Goal: Transaction & Acquisition: Purchase product/service

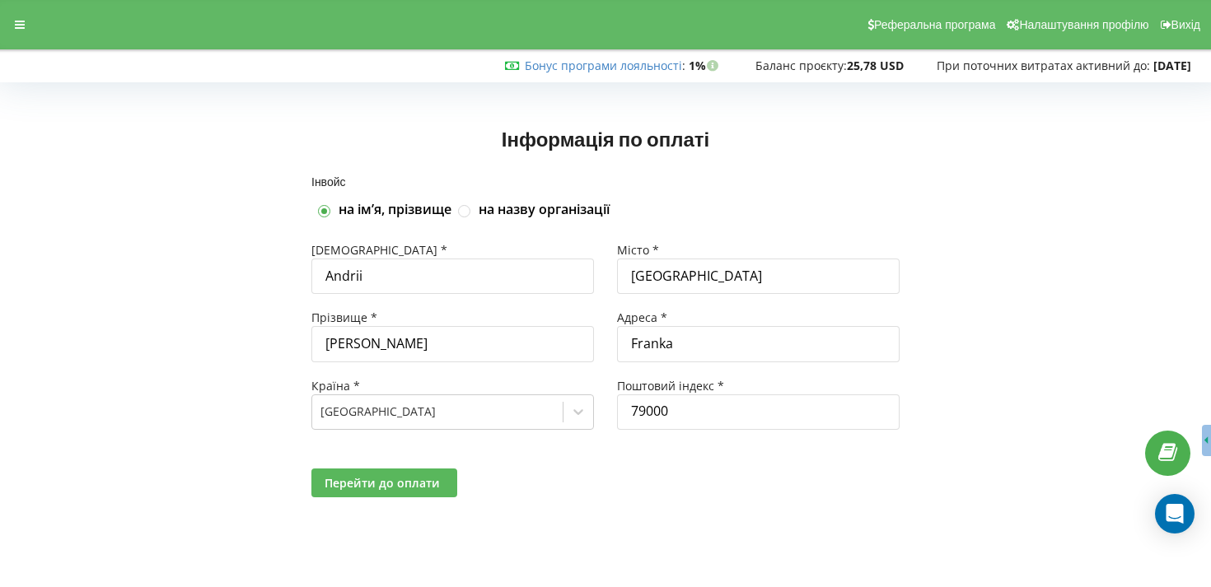
click at [390, 478] on span "Перейти до оплати" at bounding box center [381, 483] width 115 height 16
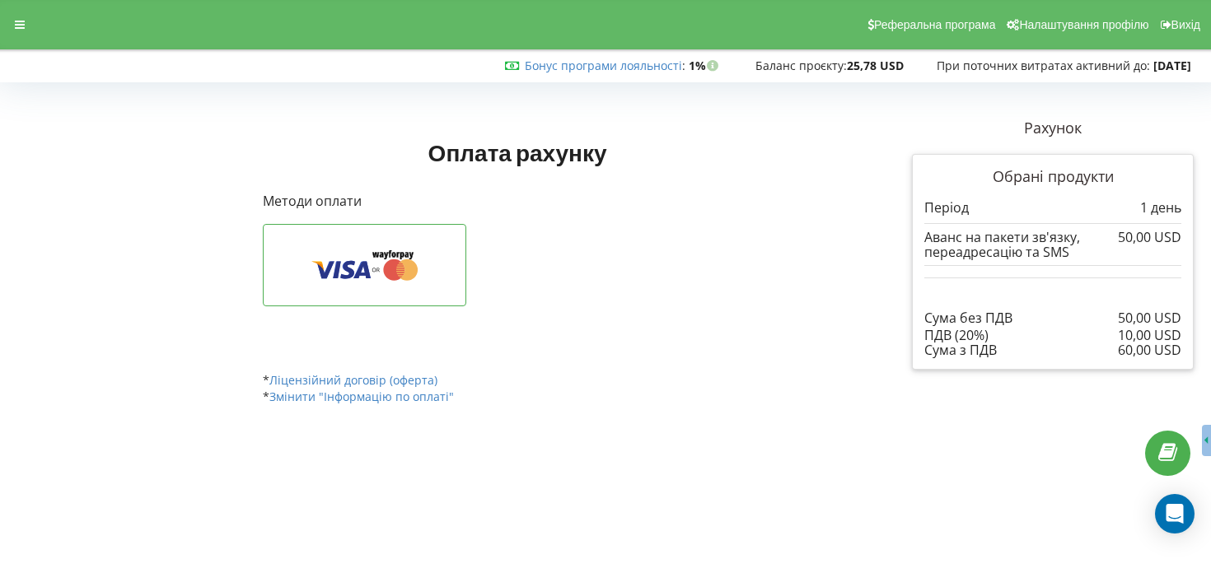
click at [847, 68] on strong "25,78 USD" at bounding box center [875, 66] width 57 height 16
click at [23, 21] on icon at bounding box center [20, 25] width 10 height 12
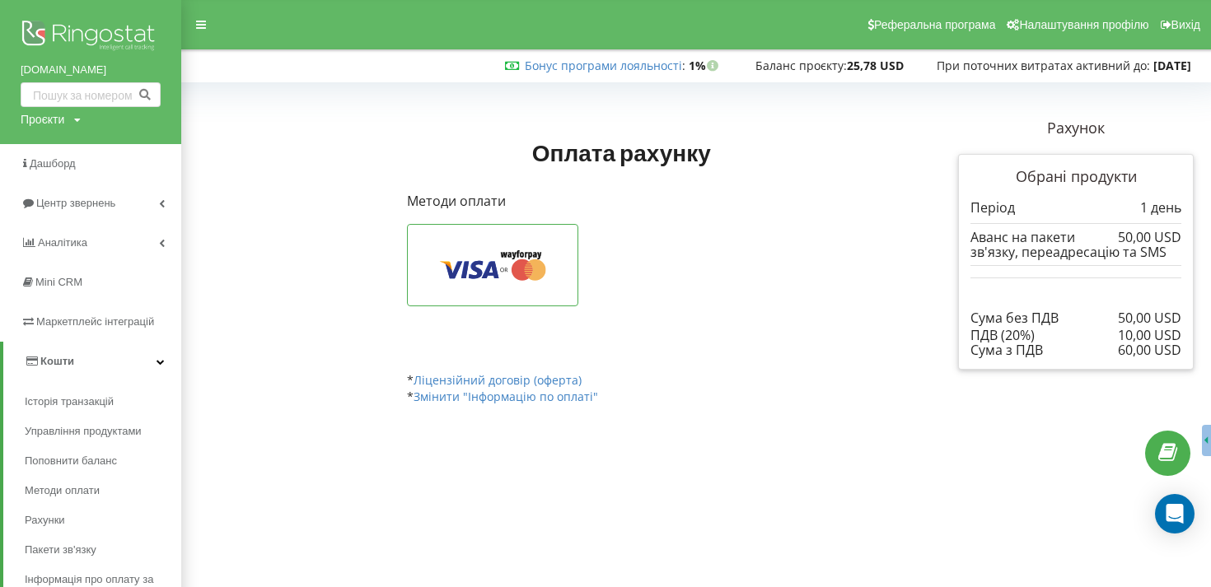
click at [284, 473] on body "Реферальна програма Налаштування профілю Вихід Бонус програми лояльності : Бону…" at bounding box center [605, 293] width 1211 height 587
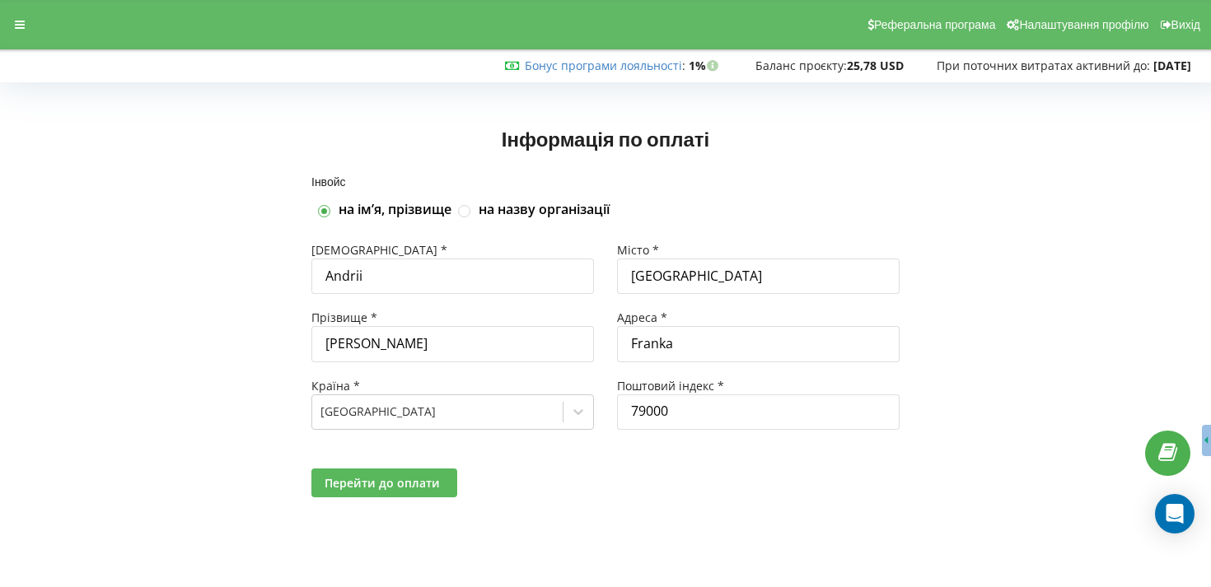
click at [443, 492] on button "Перейти до оплати" at bounding box center [384, 483] width 146 height 29
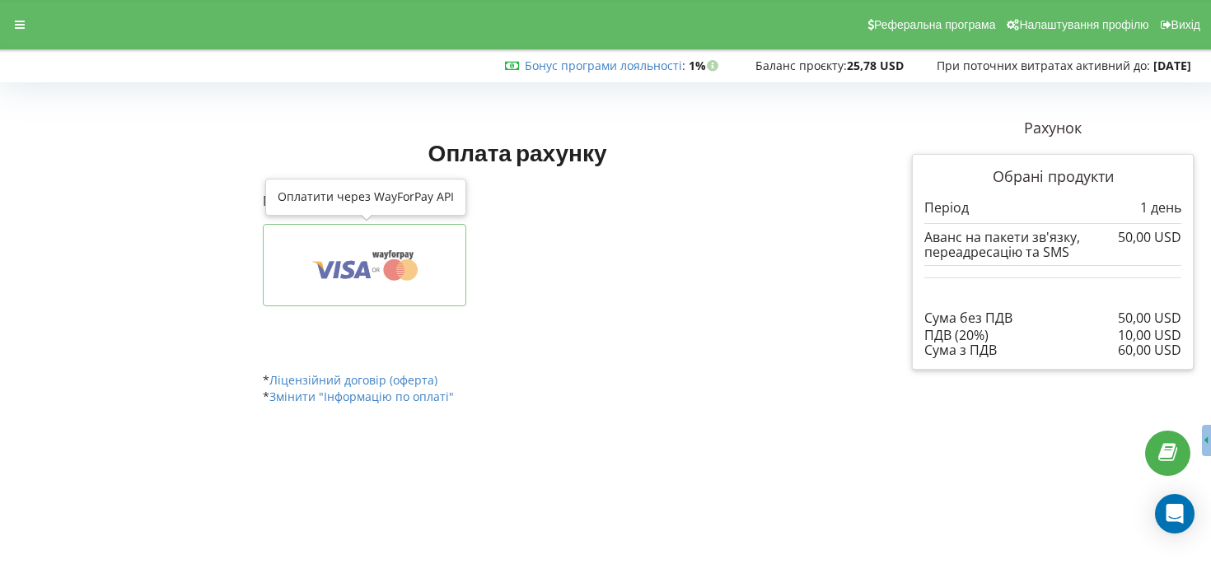
click at [388, 263] on icon at bounding box center [393, 269] width 21 height 21
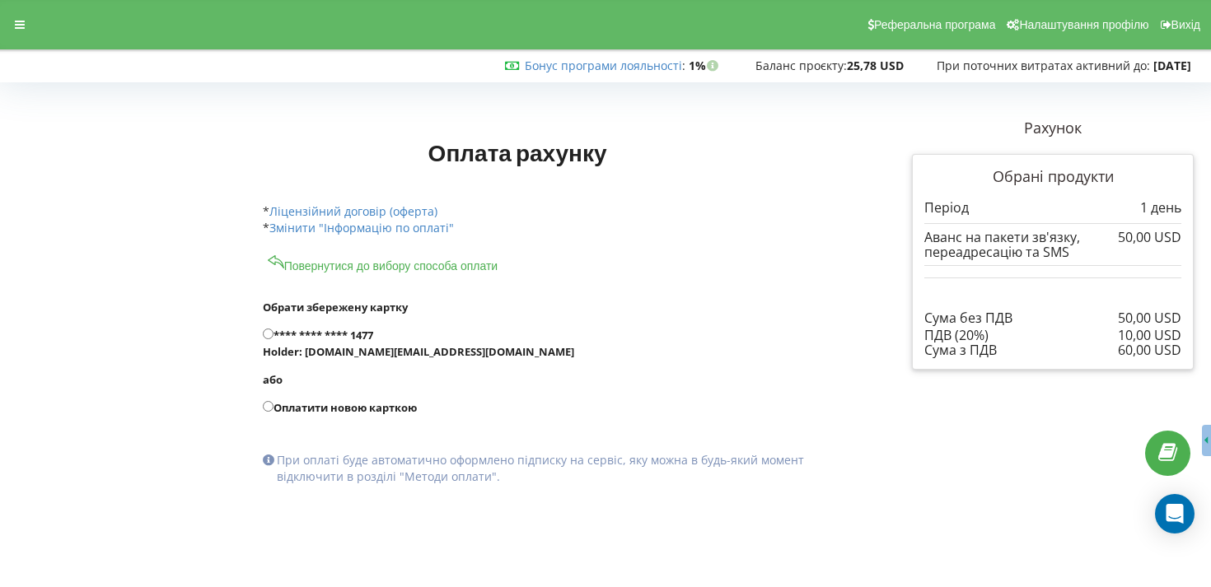
click at [270, 332] on input "**** **** **** 1477 Holder: [DOMAIN_NAME][EMAIL_ADDRESS][DOMAIN_NAME]" at bounding box center [268, 334] width 11 height 11
radio input "true"
